Goal: Transaction & Acquisition: Purchase product/service

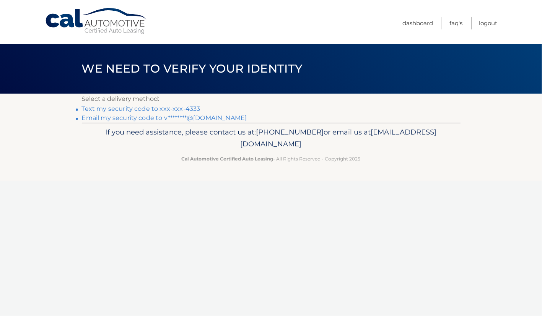
click at [161, 106] on link "Text my security code to xxx-xxx-4333" at bounding box center [141, 108] width 119 height 7
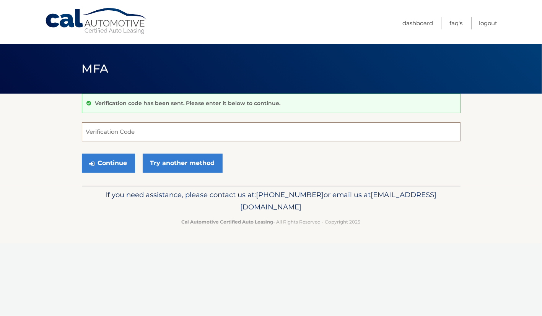
click at [160, 133] on input "Verification Code" at bounding box center [271, 131] width 379 height 19
type input "393638"
click at [112, 167] on button "Continue" at bounding box center [108, 163] width 53 height 19
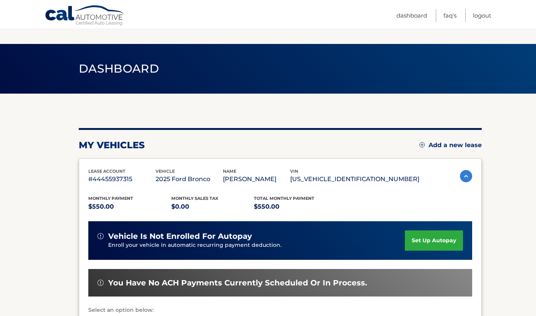
scroll to position [115, 0]
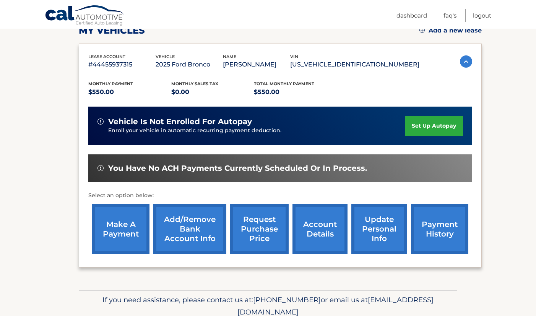
click at [109, 223] on link "make a payment" at bounding box center [120, 229] width 57 height 50
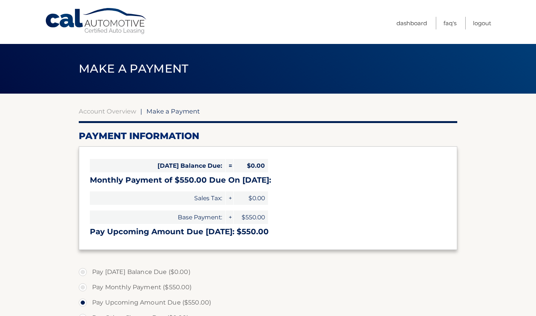
select select "ZmQxYzVmYTgtNzYyOC00MjZiLWFmZTctOTU5MGYxMTdhMDMy"
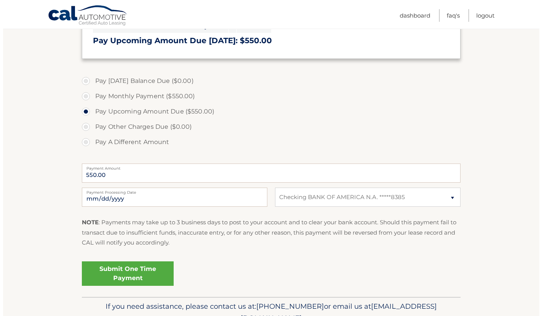
scroll to position [230, 0]
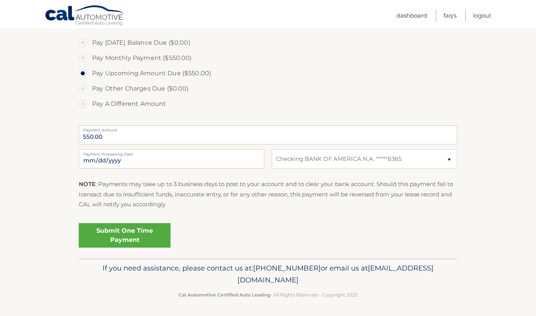
click at [144, 238] on link "Submit One Time Payment" at bounding box center [125, 235] width 92 height 24
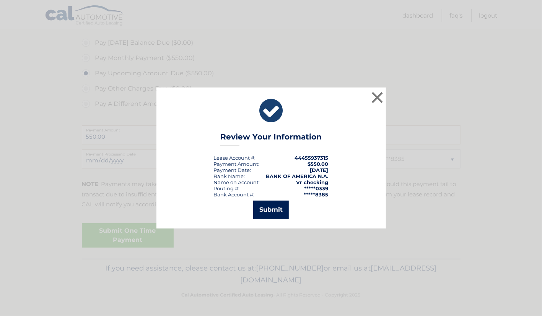
click at [263, 206] on button "Submit" at bounding box center [271, 210] width 36 height 18
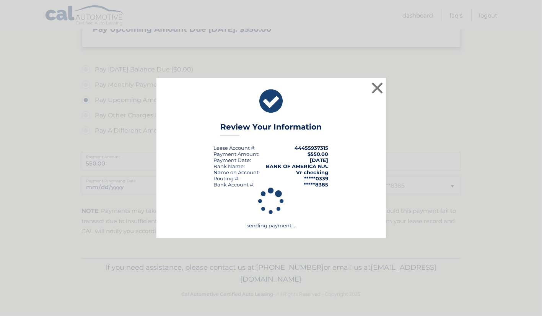
scroll to position [202, 0]
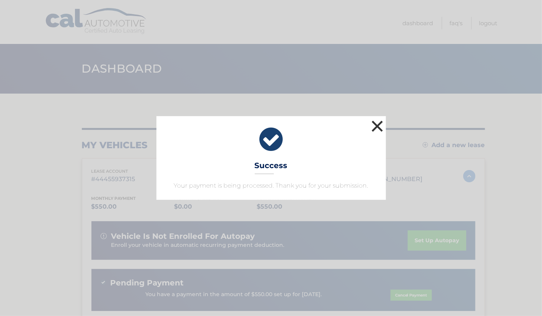
click at [376, 125] on button "×" at bounding box center [377, 126] width 15 height 15
